Goal: Obtain resource: Obtain resource

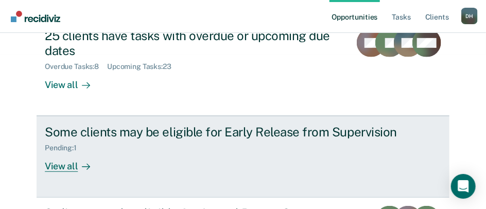
scroll to position [201, 0]
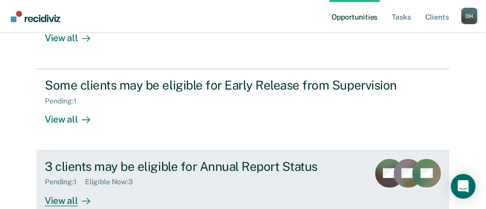
click at [85, 174] on div "Pending : 1 Eligible Now : 3" at bounding box center [203, 180] width 316 height 13
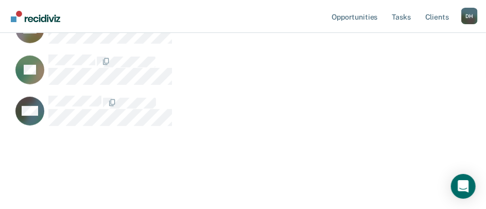
scroll to position [132, 0]
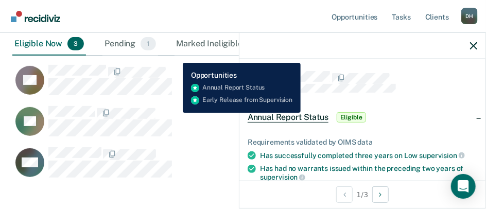
click at [200, 144] on div "DF" at bounding box center [214, 126] width 404 height 41
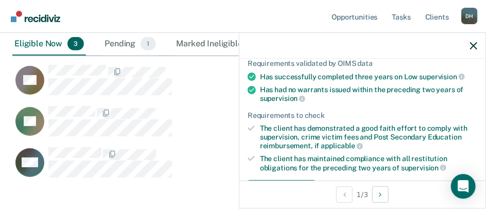
scroll to position [121, 0]
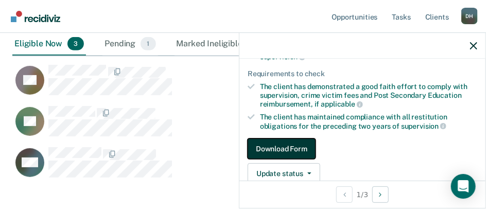
click at [275, 147] on button "Download Form" at bounding box center [282, 149] width 68 height 21
click at [288, 144] on button "Download Form" at bounding box center [282, 149] width 68 height 21
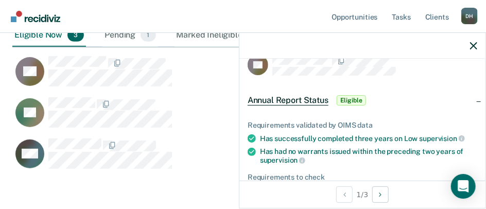
scroll to position [0, 0]
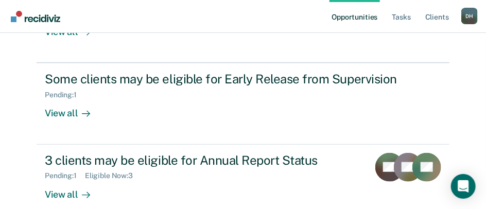
scroll to position [242, 0]
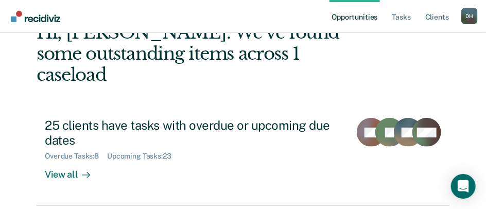
scroll to position [59, 0]
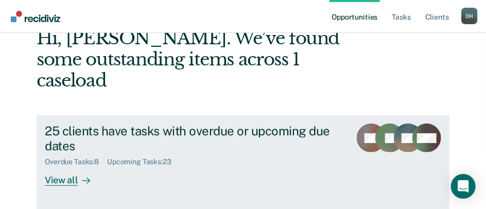
click at [68, 124] on div "25 clients have tasks with overdue or upcoming due dates" at bounding box center [194, 139] width 298 height 30
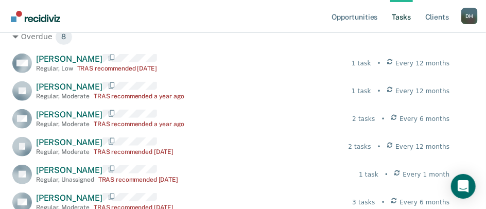
scroll to position [165, 0]
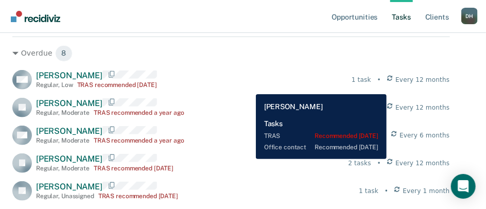
click at [55, 104] on span "[PERSON_NAME]" at bounding box center [69, 103] width 66 height 10
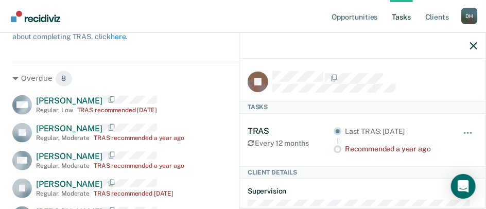
scroll to position [280, 0]
